Goal: Task Accomplishment & Management: Manage account settings

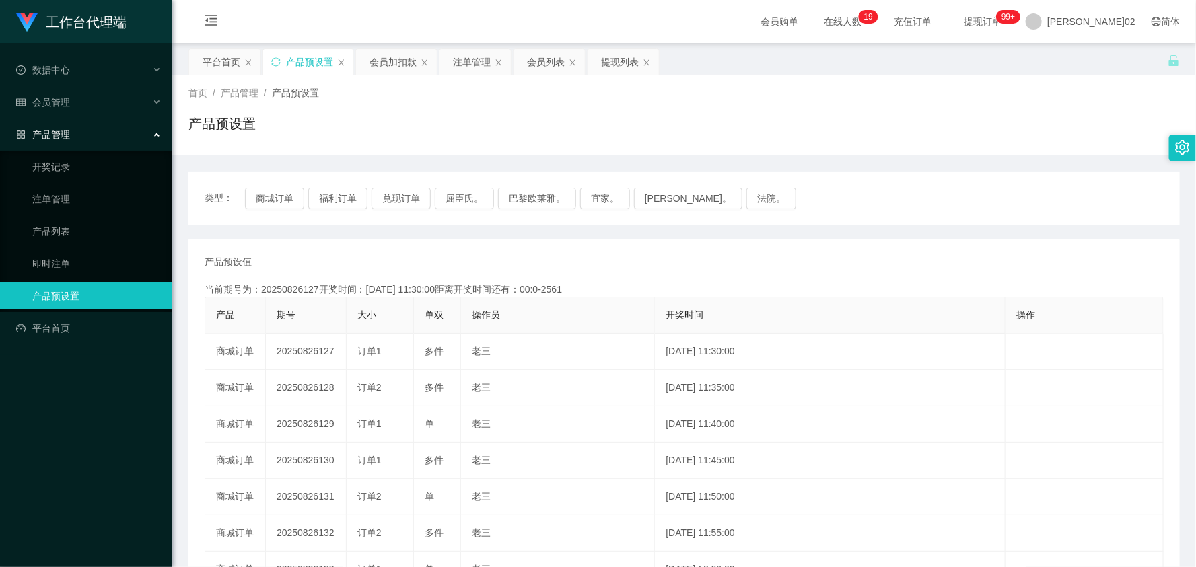
click at [756, 277] on div "产品预设值 添加期号 当前期号为：20250826127开奖时间：2025-08-26 11:30:00距离开奖时间还有：00:0-2561 产品 期号 大小…" at bounding box center [684, 497] width 959 height 485
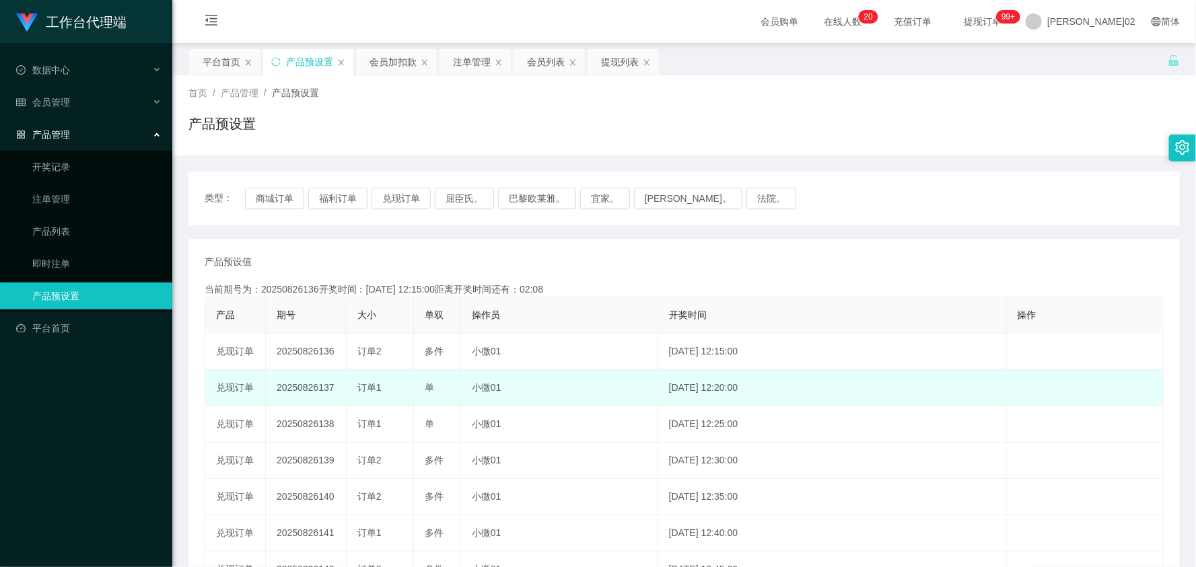
click at [317, 385] on td "20250826137" at bounding box center [306, 388] width 81 height 36
copy td "20250826137"
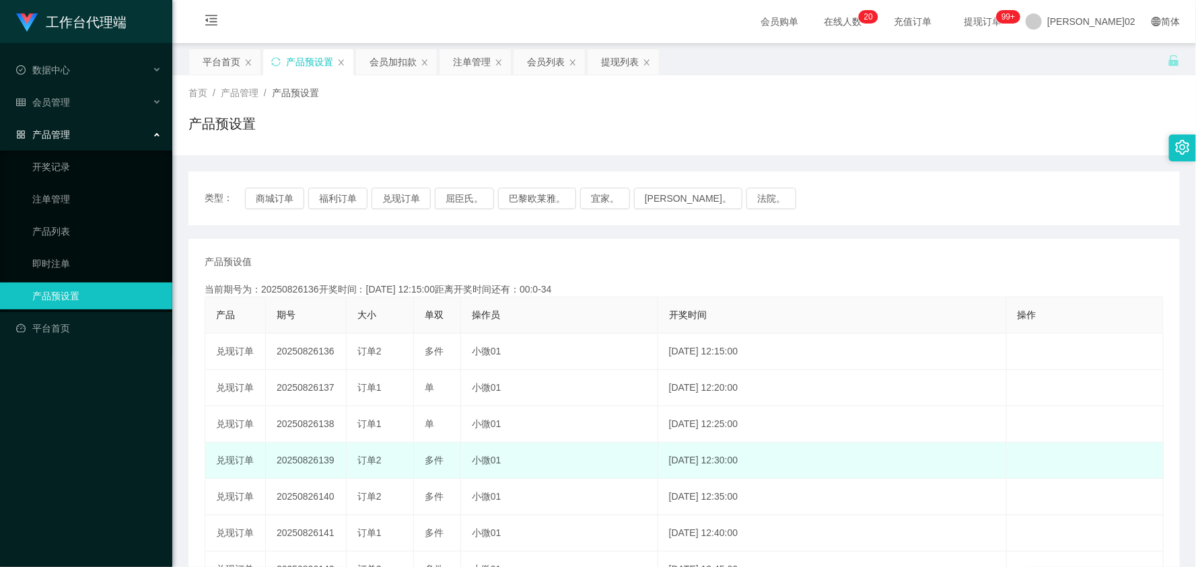
click at [480, 455] on td "小微01" at bounding box center [559, 461] width 197 height 36
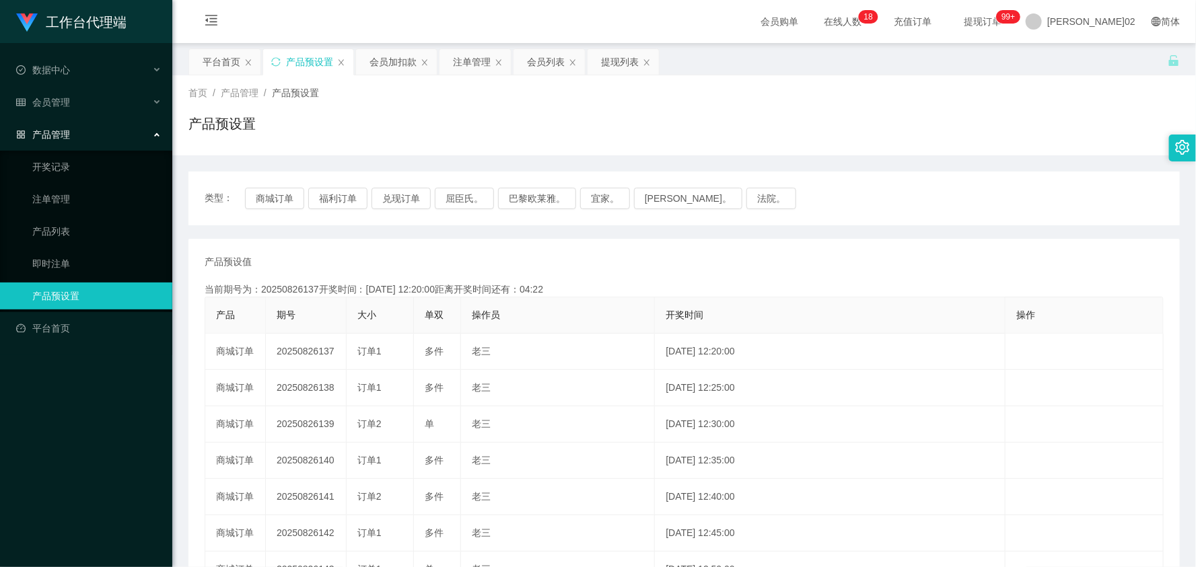
scroll to position [84, 0]
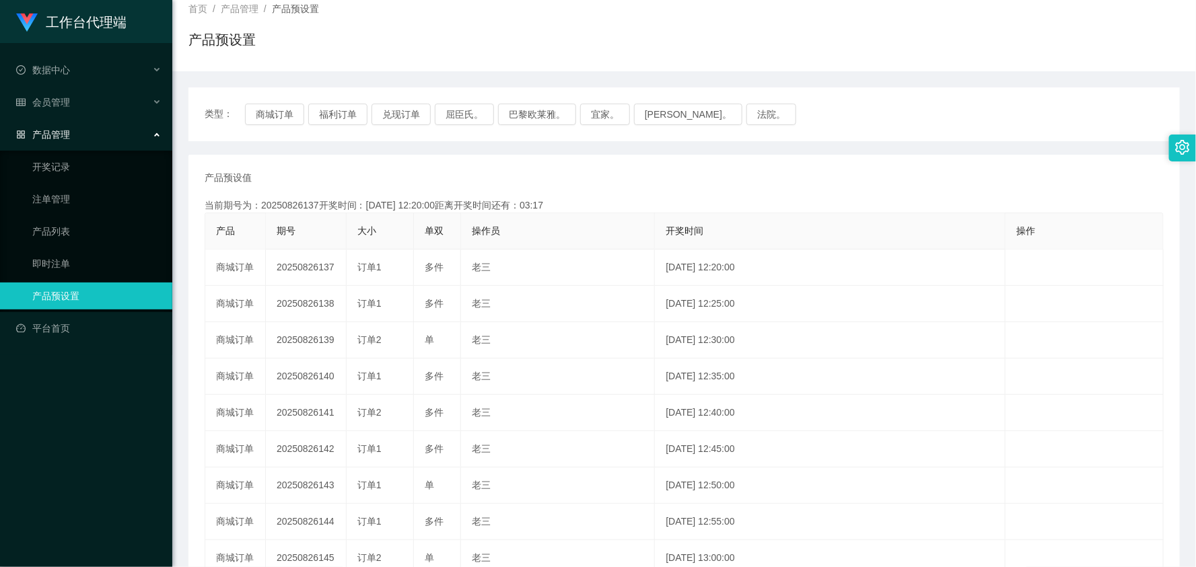
drag, startPoint x: 757, startPoint y: 170, endPoint x: 778, endPoint y: 163, distance: 22.1
click at [759, 170] on div "产品预设值 添加期号 当前期号为：20250826137开奖时间：2025-08-26 12:20:00距离开奖时间还有：03:17 产品 期号 大小 单双 …" at bounding box center [683, 413] width 991 height 517
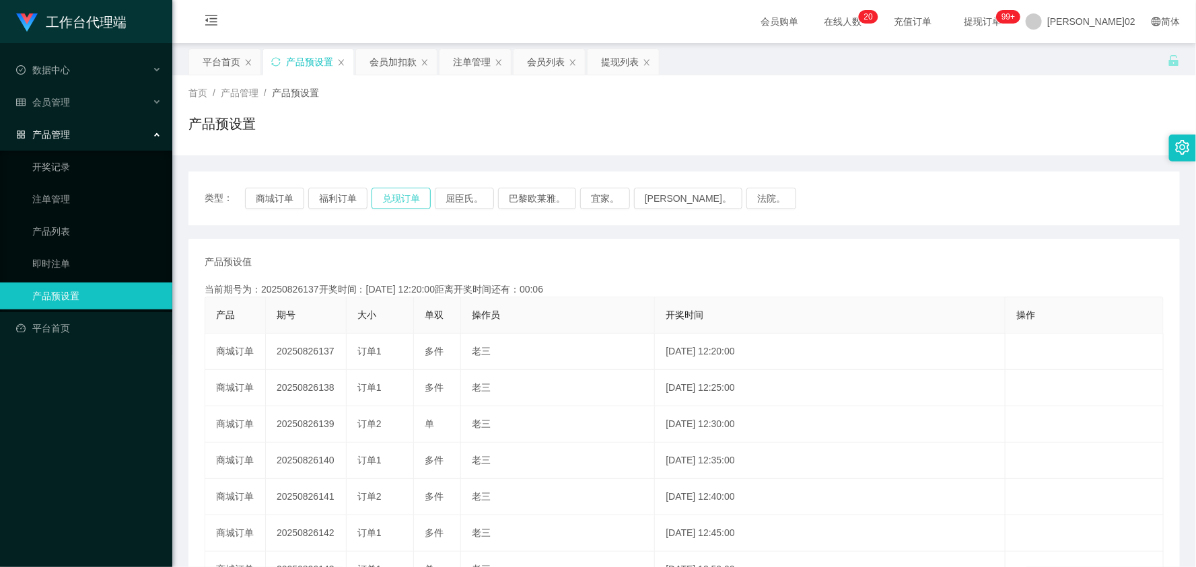
click at [400, 192] on button "兑现订单" at bounding box center [400, 199] width 59 height 22
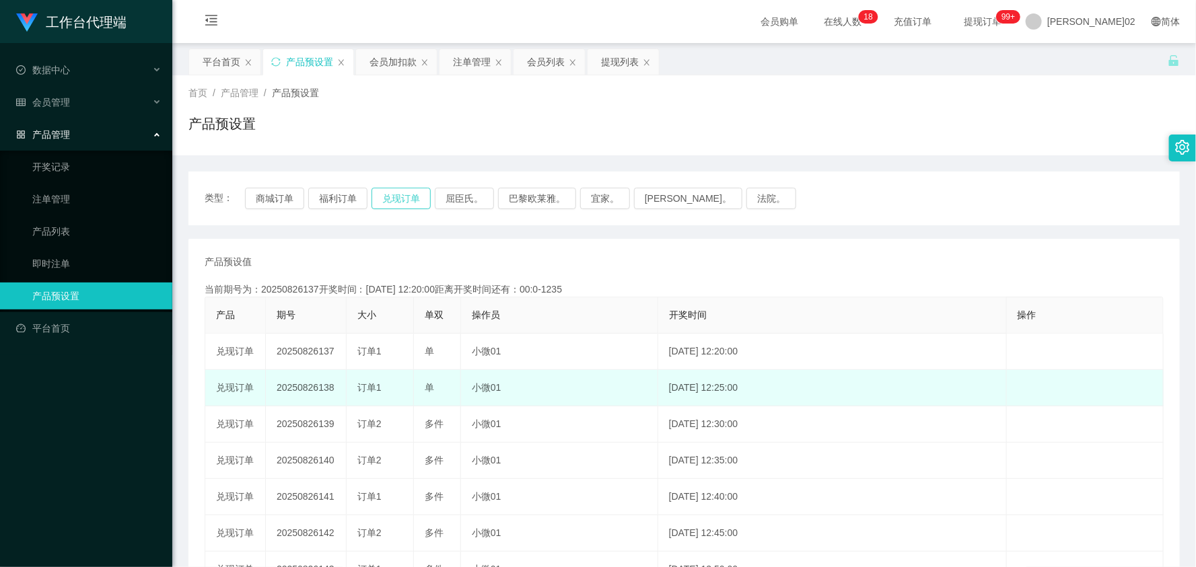
type button "k3ymx"
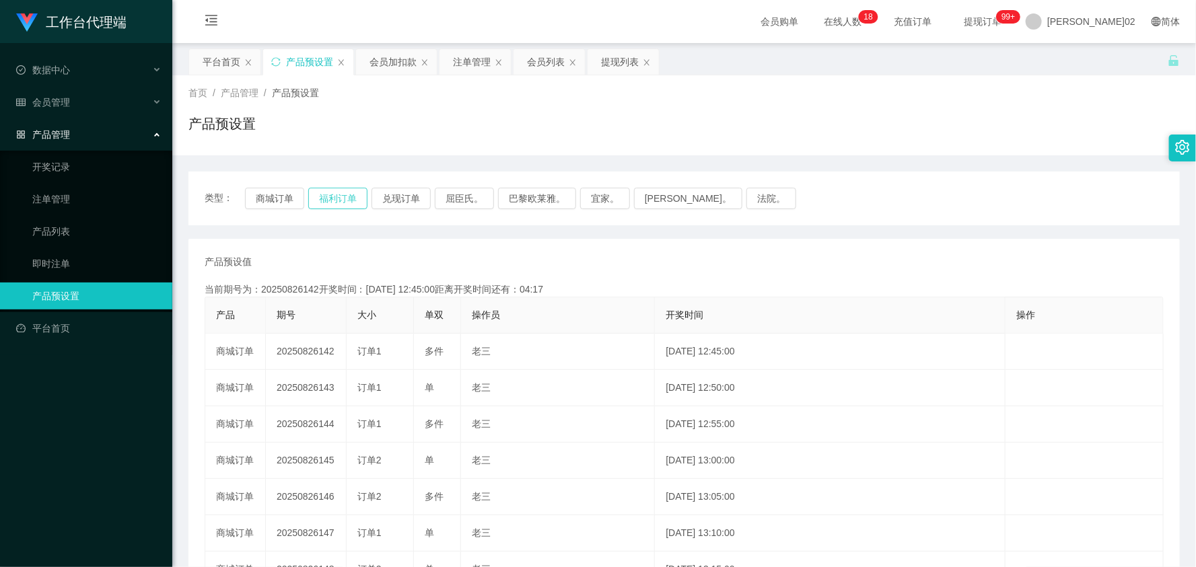
click at [328, 211] on div "类型： 商城订单 福利订单 兑现订单 屈臣氏。 巴黎欧莱雅。 宜家。 [PERSON_NAME]。 法院。" at bounding box center [683, 199] width 991 height 54
click at [332, 197] on button "福利订单" at bounding box center [337, 199] width 59 height 22
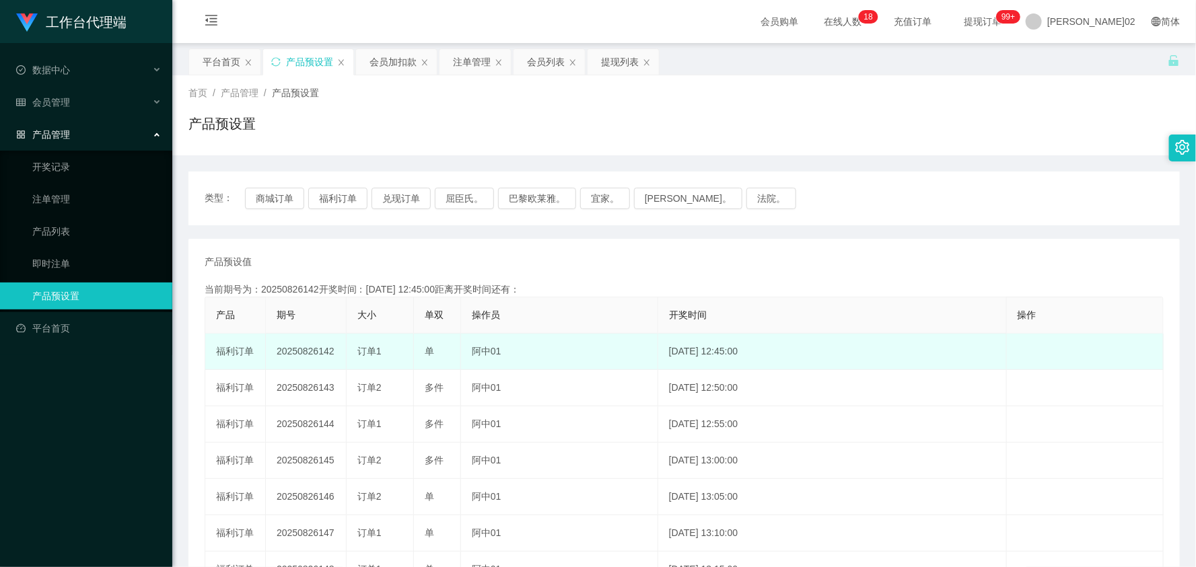
click at [308, 350] on td "20250826142" at bounding box center [306, 352] width 81 height 36
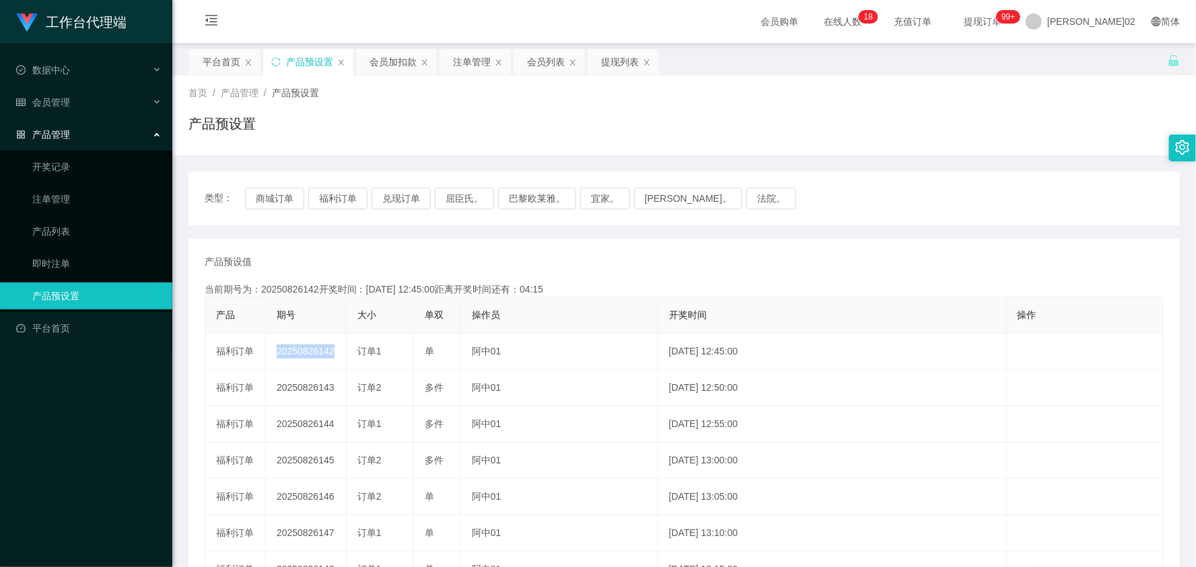
copy td "20250826142"
click at [352, 190] on button "福利订单" at bounding box center [337, 199] width 59 height 22
click at [345, 196] on button "福利订单" at bounding box center [337, 199] width 59 height 22
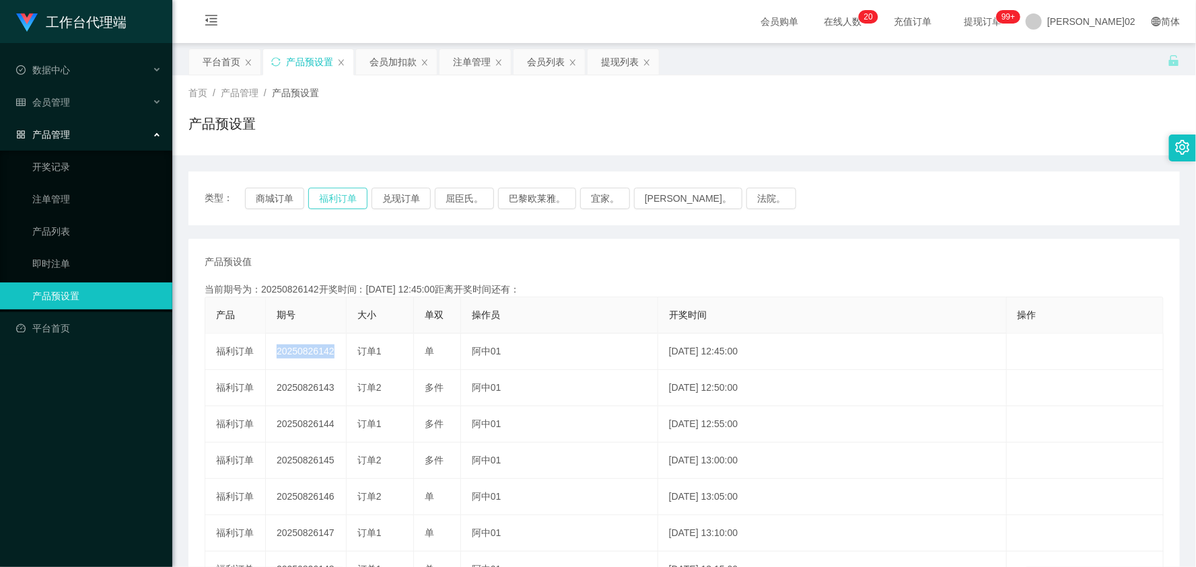
click at [345, 196] on button "福利订单" at bounding box center [337, 199] width 59 height 22
click at [627, 301] on th "操作员" at bounding box center [559, 315] width 197 height 36
